Goal: Information Seeking & Learning: Learn about a topic

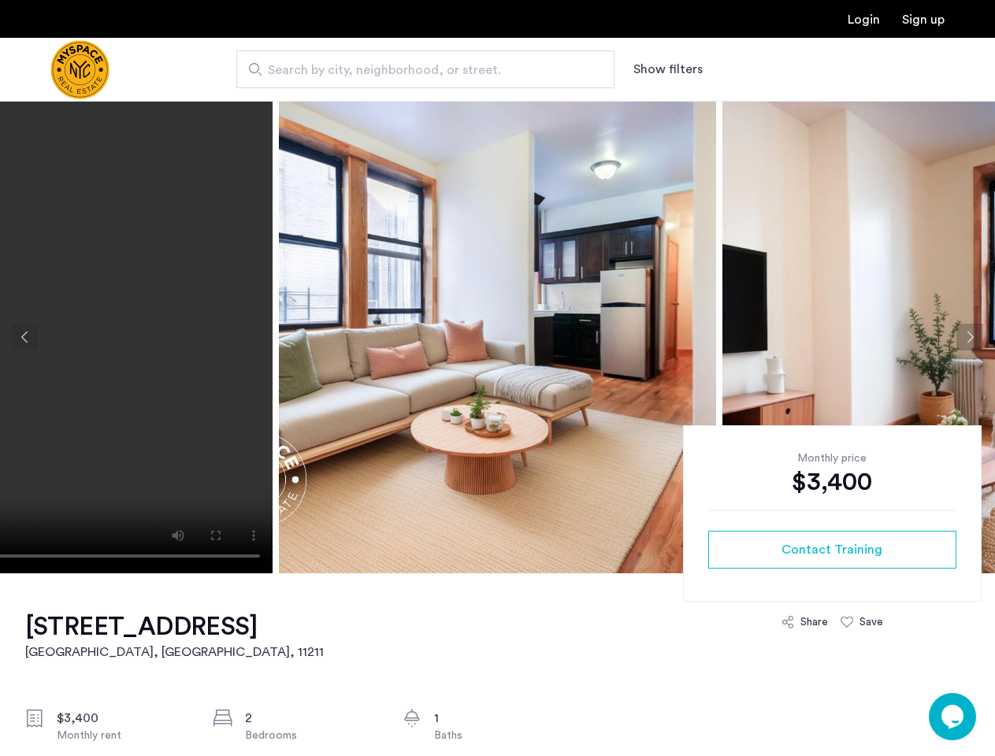
click at [667, 69] on button "Show filters" at bounding box center [667, 69] width 69 height 19
click at [25, 337] on button "Previous apartment" at bounding box center [25, 337] width 27 height 27
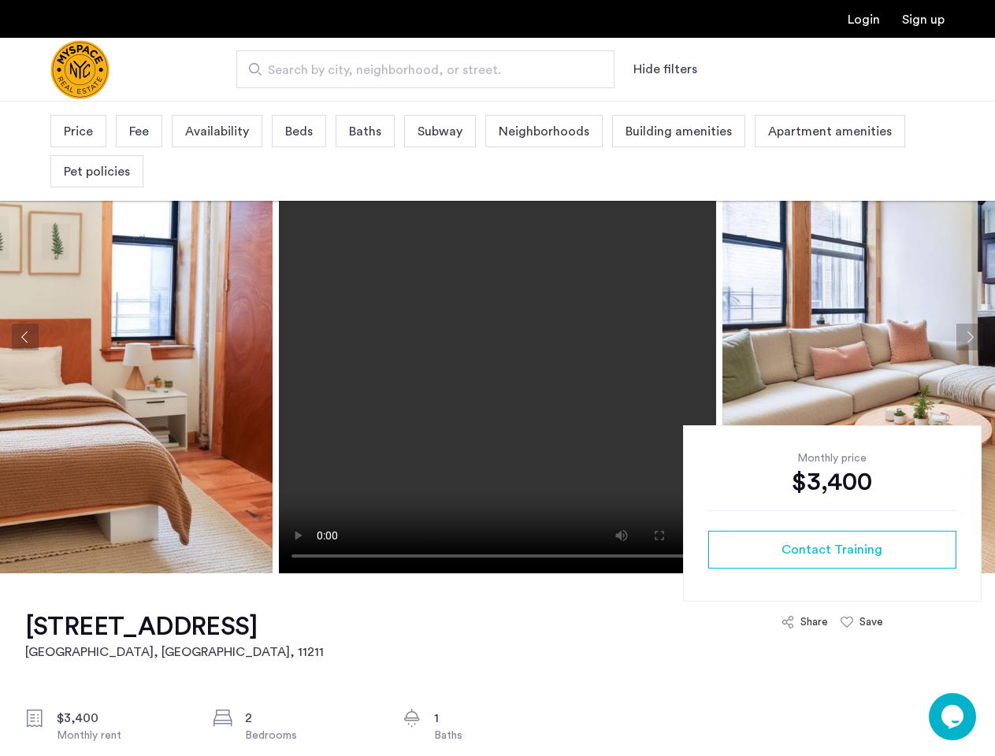
click at [722, 337] on img at bounding box center [940, 337] width 437 height 473
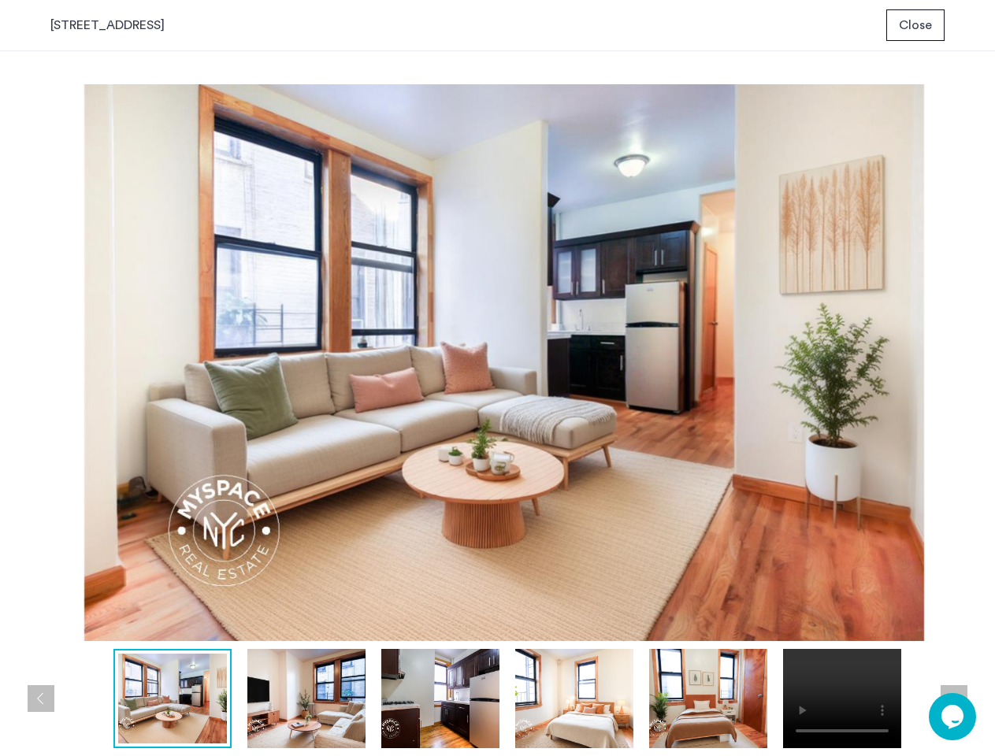
click at [497, 337] on img at bounding box center [504, 362] width 908 height 557
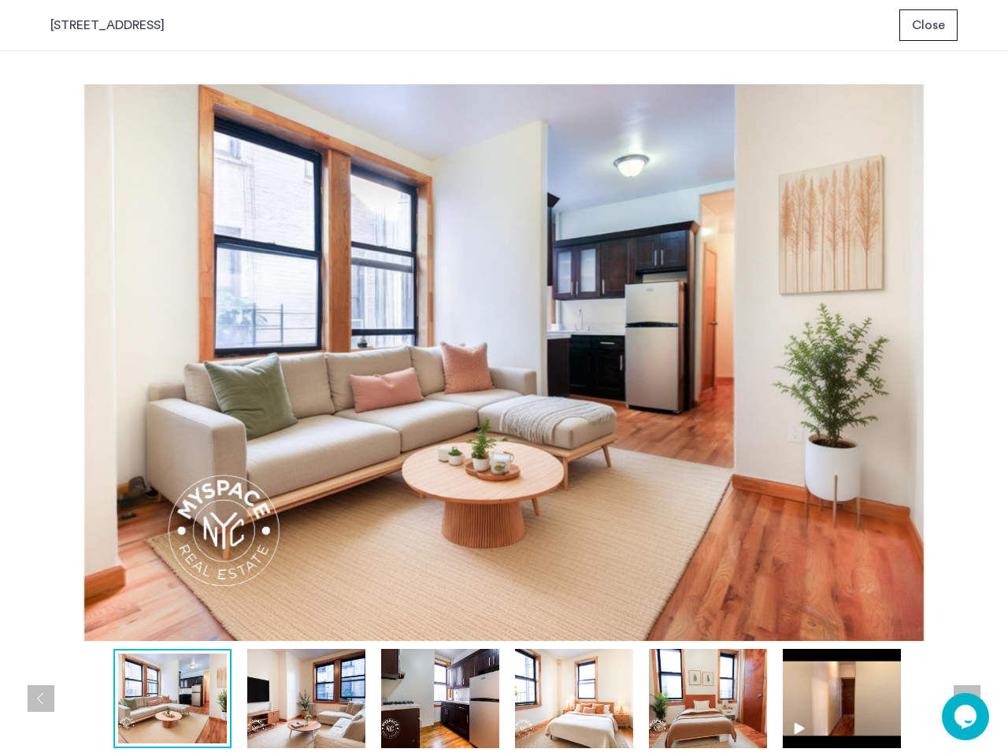
click at [859, 337] on img at bounding box center [504, 362] width 908 height 557
click at [970, 337] on div "prev next prev next" at bounding box center [504, 403] width 1008 height 705
click at [832, 550] on img at bounding box center [504, 362] width 908 height 557
click at [804, 622] on img at bounding box center [504, 362] width 908 height 557
click at [862, 622] on img at bounding box center [504, 362] width 908 height 557
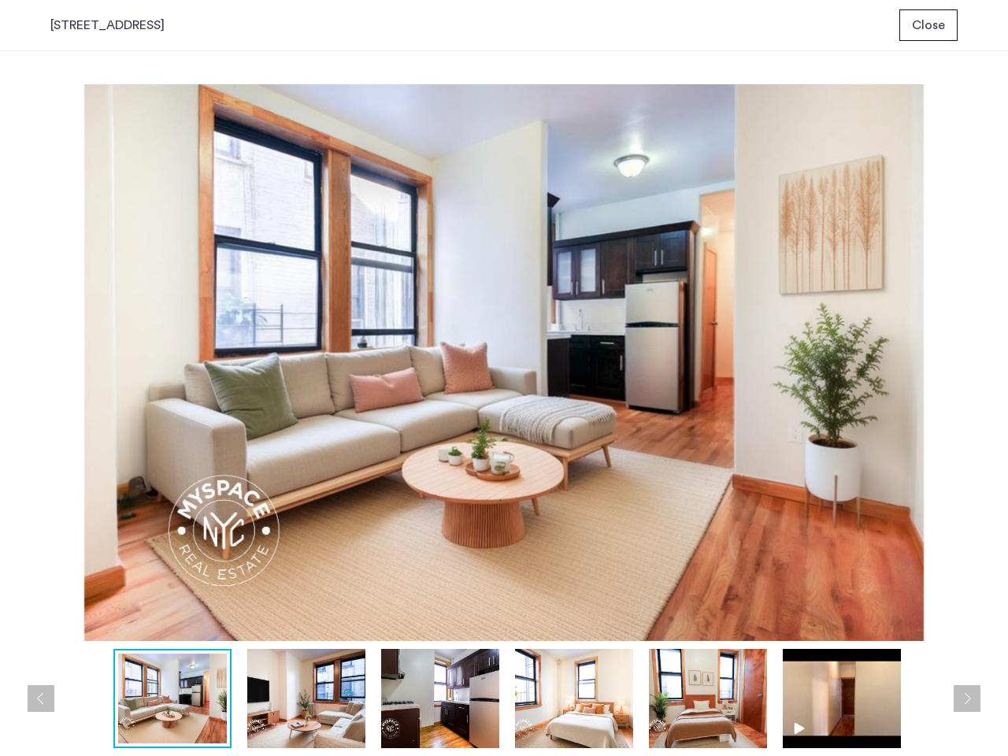
click at [953, 717] on div at bounding box center [508, 698] width 916 height 99
